Goal: Transaction & Acquisition: Purchase product/service

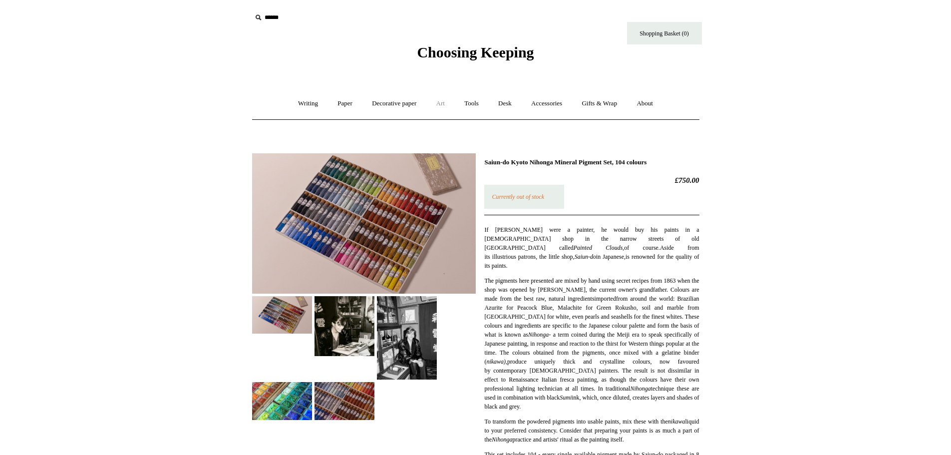
click at [447, 104] on link "Art +" at bounding box center [440, 103] width 26 height 26
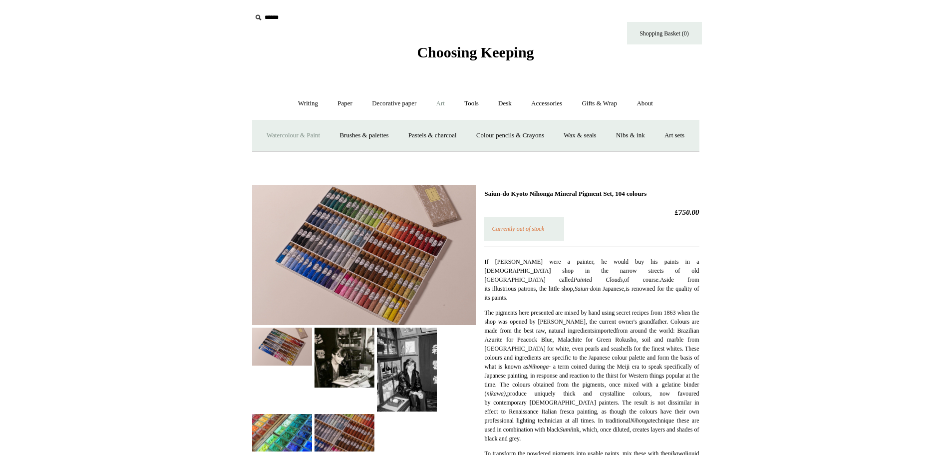
click at [298, 141] on link "Watercolour & Paint" at bounding box center [293, 135] width 71 height 26
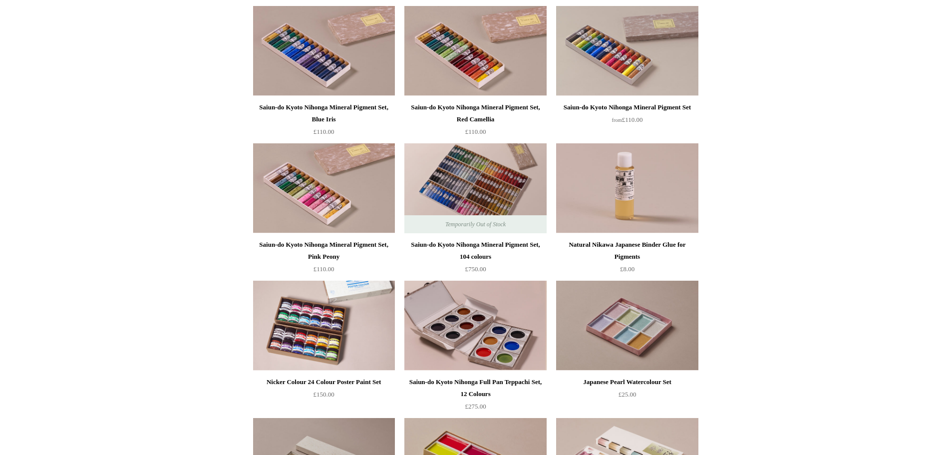
scroll to position [949, 0]
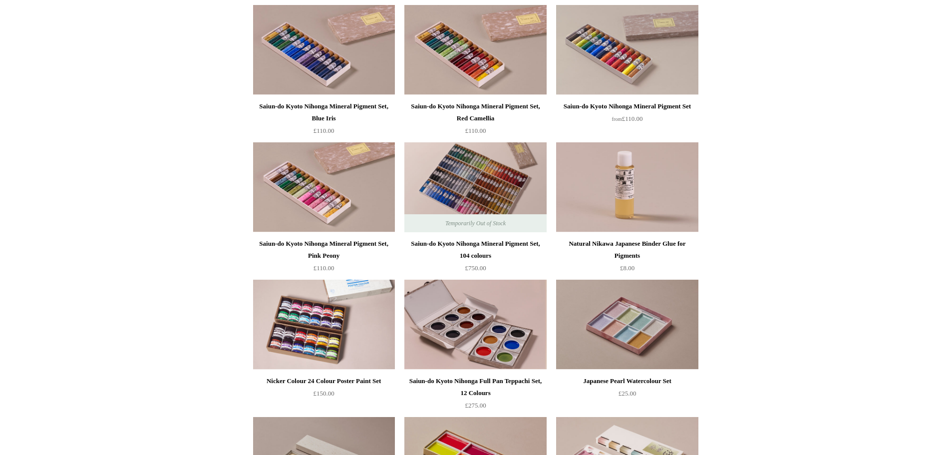
click at [500, 243] on div "Saiun-do Kyoto Nihonga Mineral Pigment Set, 104 colours" at bounding box center [475, 250] width 137 height 24
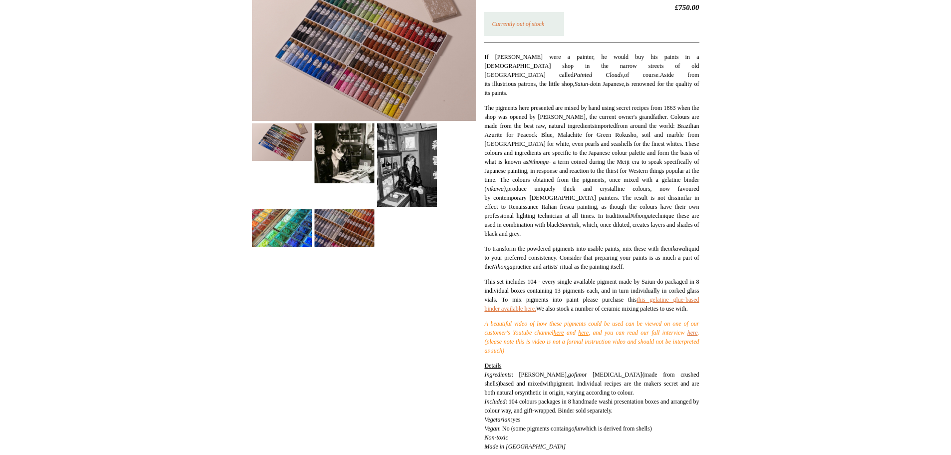
scroll to position [200, 0]
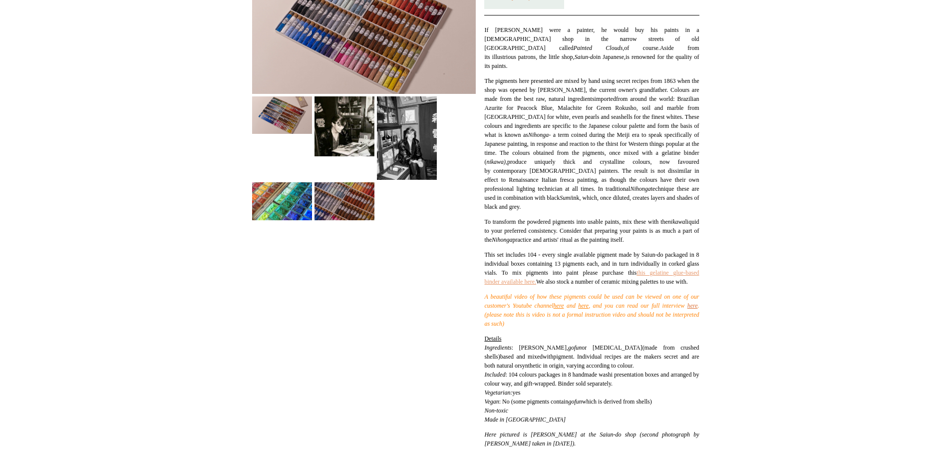
click at [563, 282] on link "this gelatine glue-based binder available here." at bounding box center [591, 277] width 215 height 16
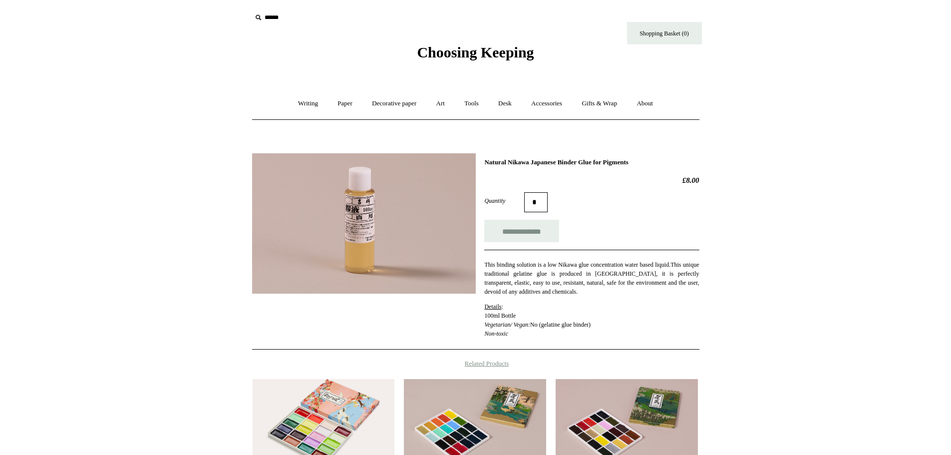
click at [435, 50] on span "Choosing Keeping" at bounding box center [475, 52] width 117 height 16
